Goal: Information Seeking & Learning: Learn about a topic

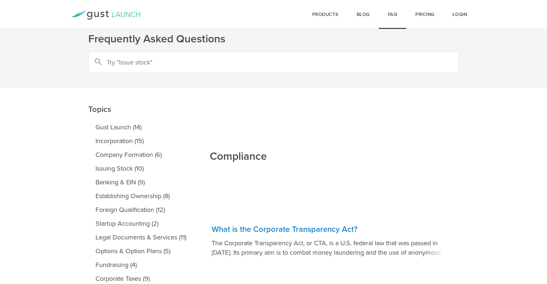
scroll to position [69, 0]
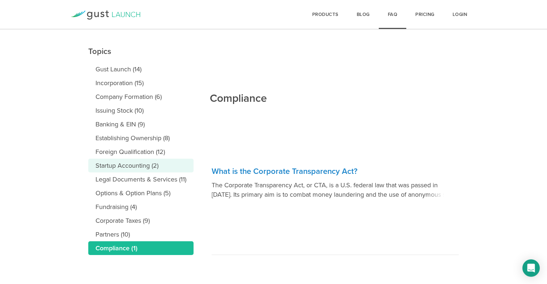
click at [165, 168] on link "Startup Accounting (2)" at bounding box center [140, 166] width 105 height 14
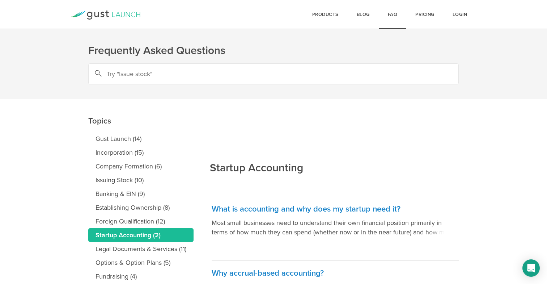
scroll to position [69, 0]
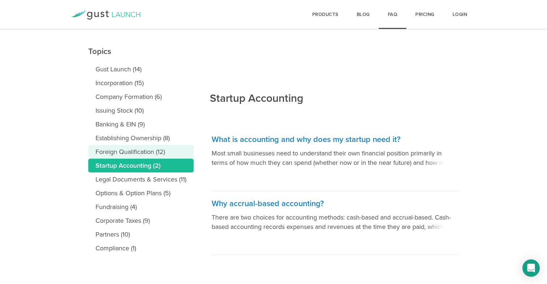
click at [161, 149] on link "Foreign Qualification (12)" at bounding box center [140, 152] width 105 height 14
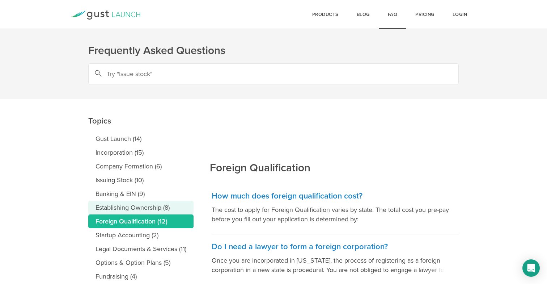
click at [163, 207] on link "Establishing Ownership (8)" at bounding box center [140, 208] width 105 height 14
